Goal: Transaction & Acquisition: Purchase product/service

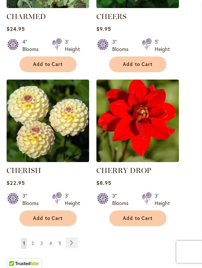
scroll to position [4989, 0]
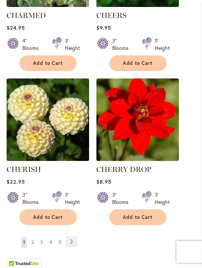
click at [83, 236] on div "Page You're currently reading page 1 Page 2 Page 3 Page 4 Page 5" at bounding box center [101, 246] width 189 height 21
click at [73, 236] on link "Page Next" at bounding box center [72, 241] width 12 height 11
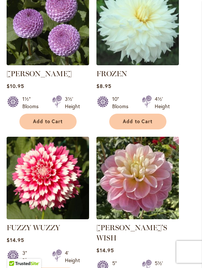
scroll to position [5027, 0]
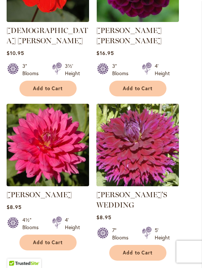
scroll to position [5040, 0]
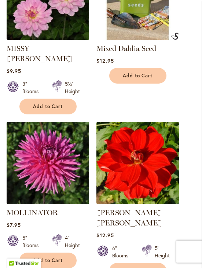
scroll to position [4986, 0]
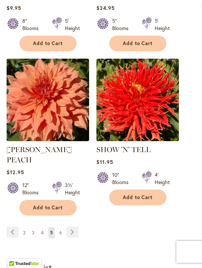
scroll to position [5008, 0]
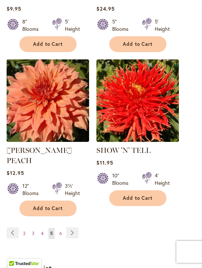
click at [75, 228] on link "Page Next" at bounding box center [72, 233] width 12 height 11
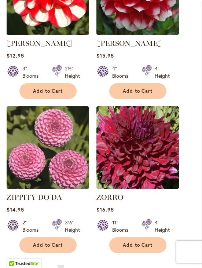
scroll to position [4710, 0]
